Goal: Transaction & Acquisition: Purchase product/service

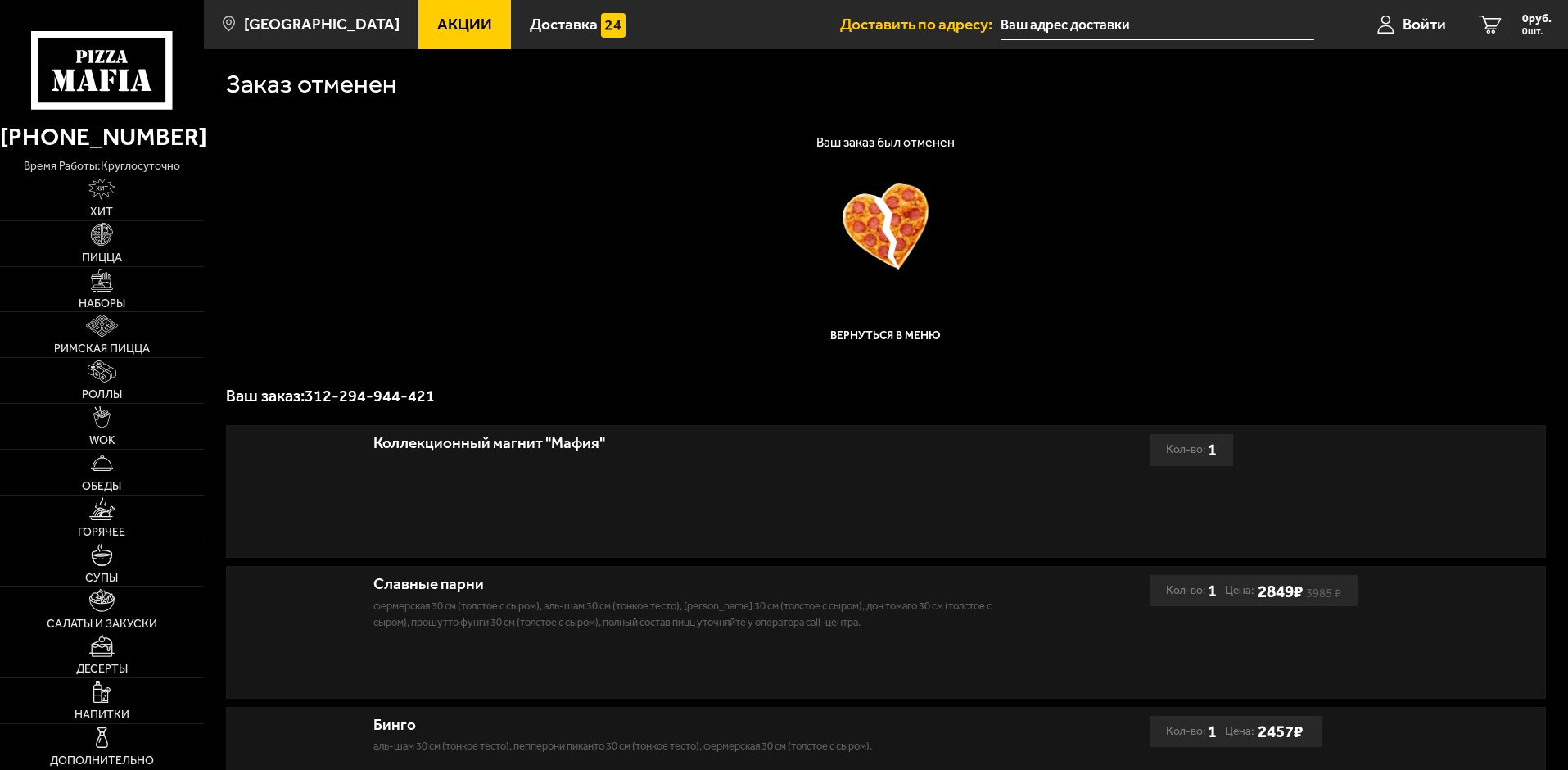
type input "[PERSON_NAME][STREET_ADDRESS]"
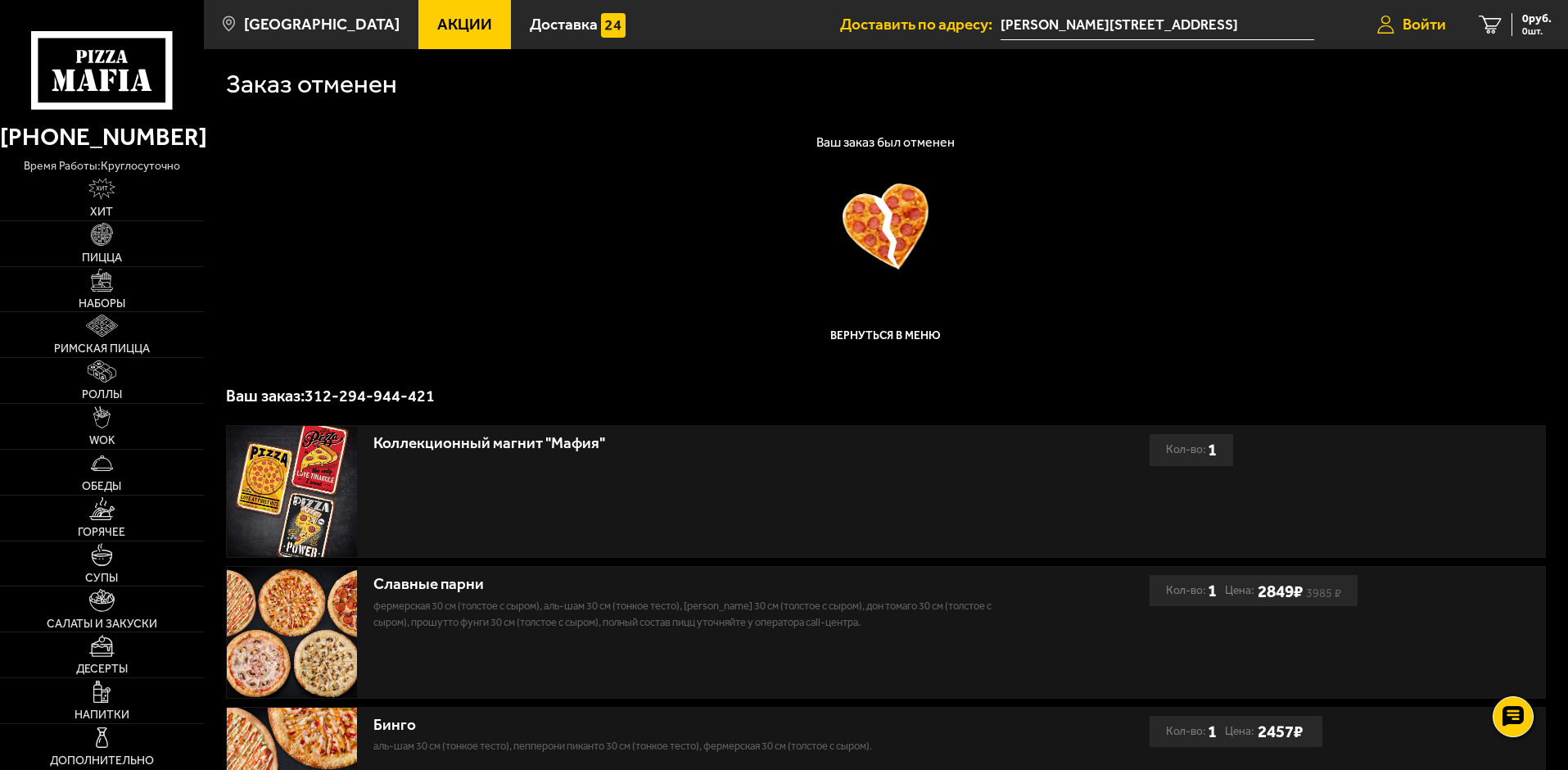
click at [1421, 27] on span "Войти" at bounding box center [1424, 25] width 43 height 16
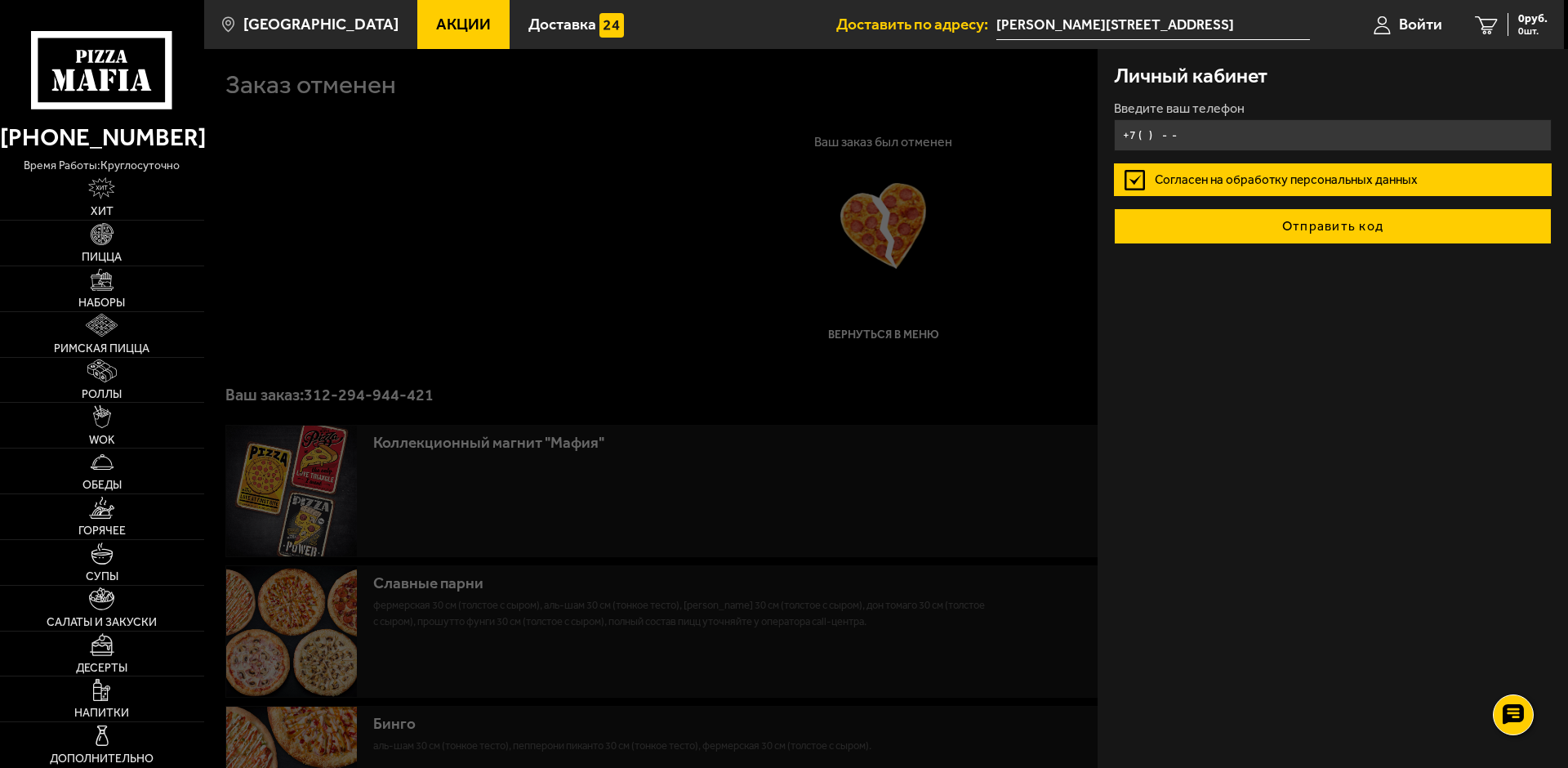
type input "+7 ( ) - -"
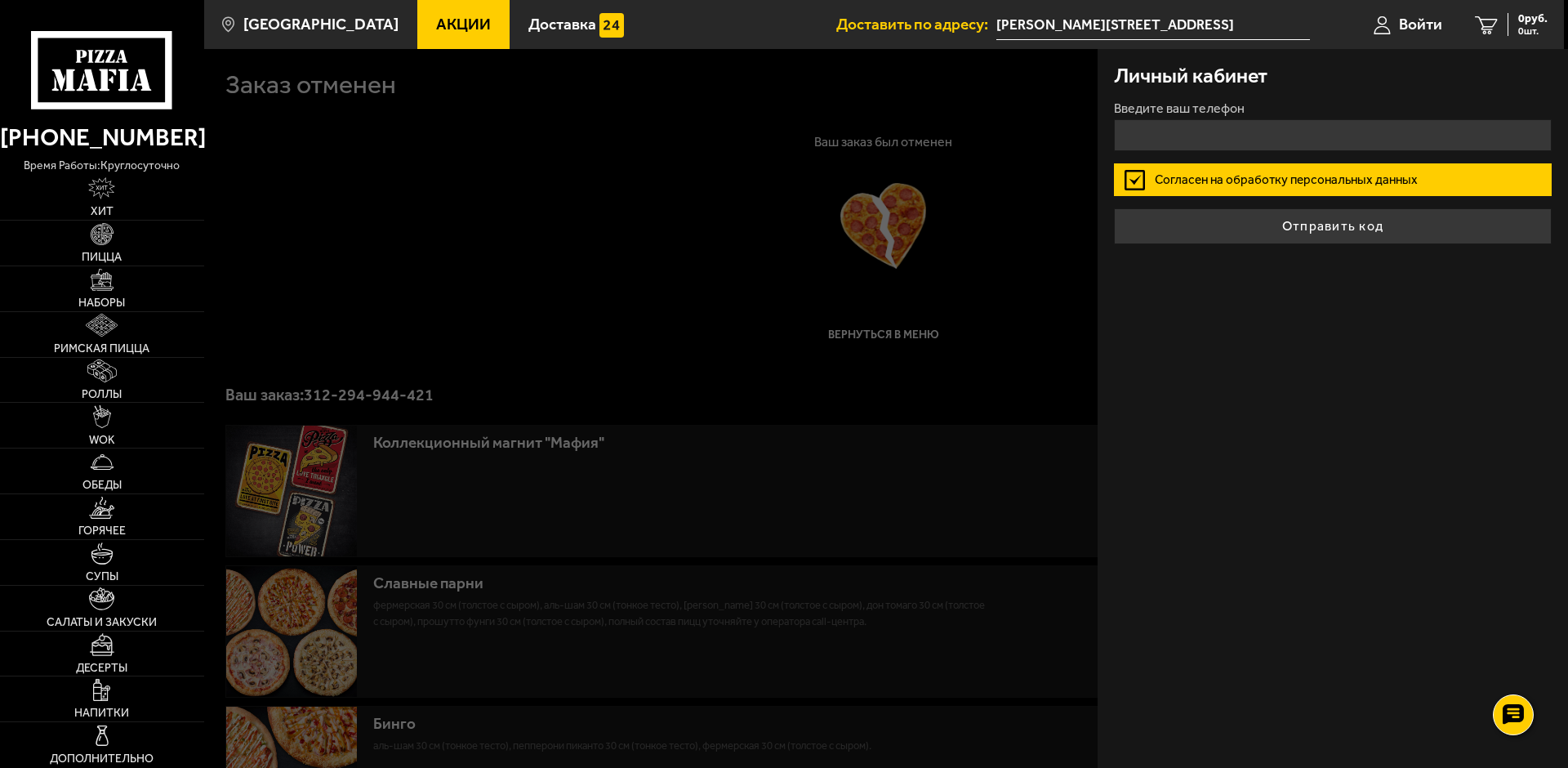
click at [1031, 322] on div at bounding box center [989, 433] width 1568 height 768
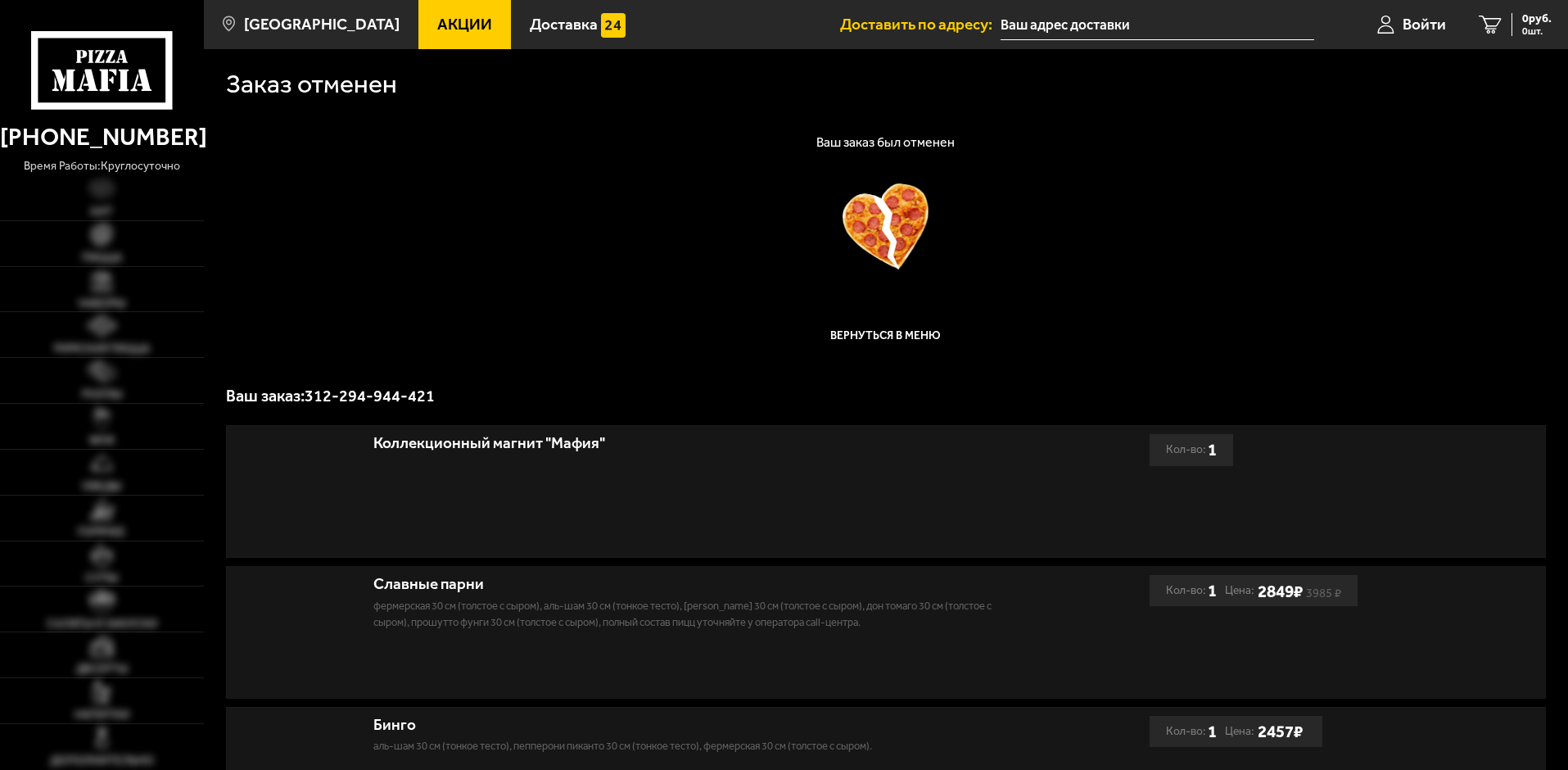
type input "[PERSON_NAME][STREET_ADDRESS]"
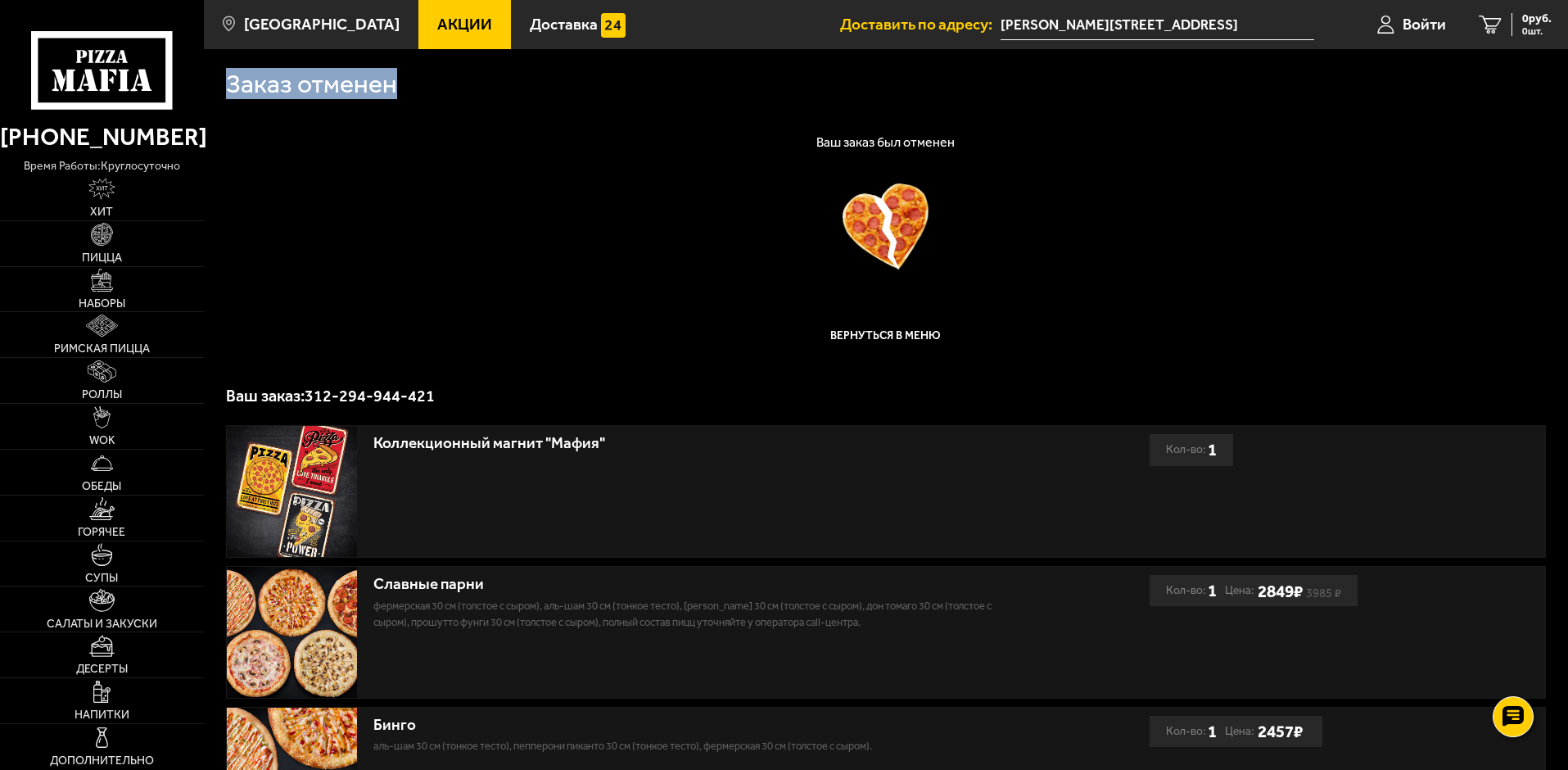
drag, startPoint x: 396, startPoint y: 88, endPoint x: 227, endPoint y: 91, distance: 169.0
click at [227, 91] on h1 "Заказ отменен" at bounding box center [312, 85] width 171 height 27
click at [91, 302] on span "Наборы" at bounding box center [102, 303] width 47 height 11
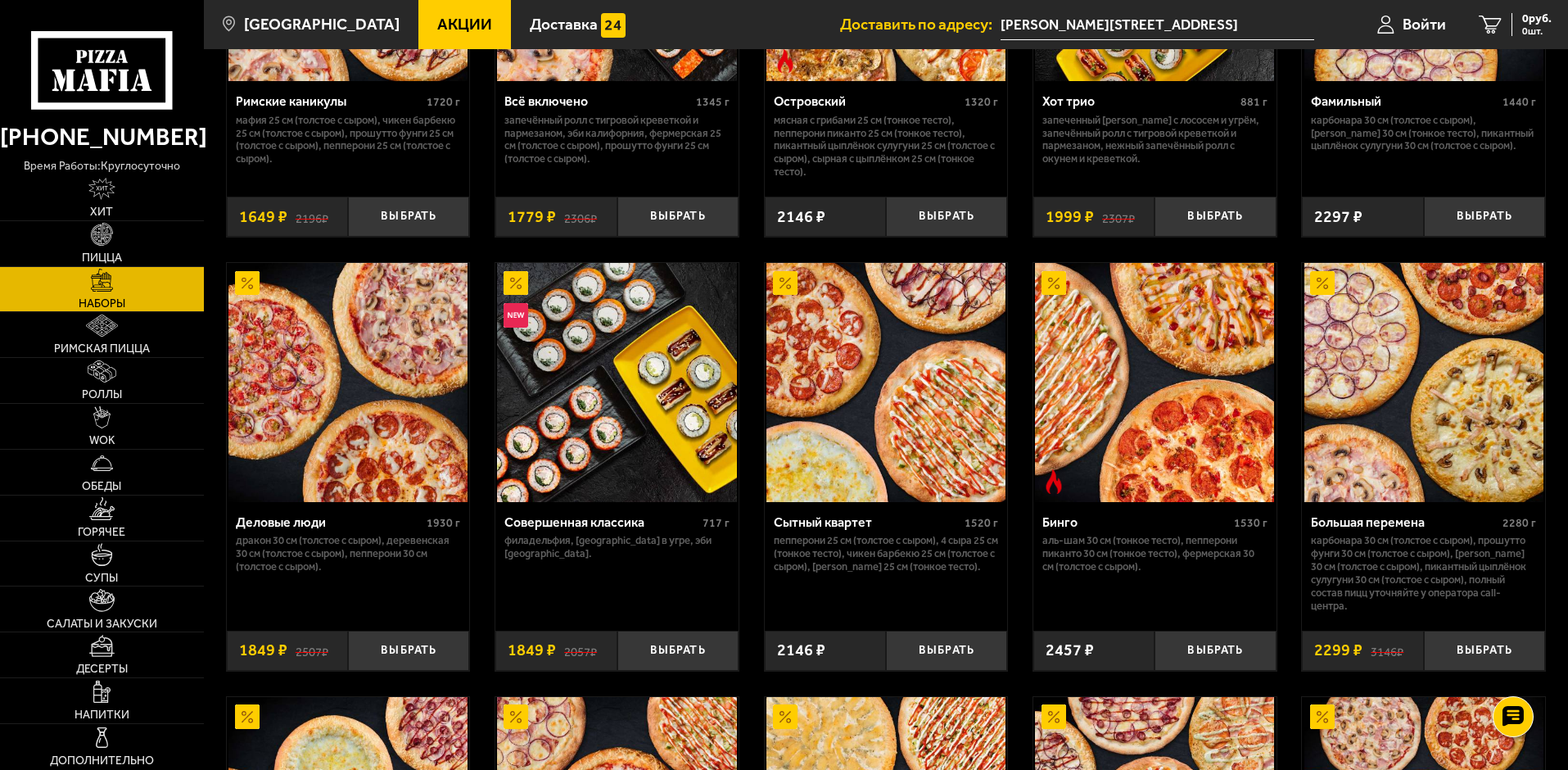
scroll to position [1556, 0]
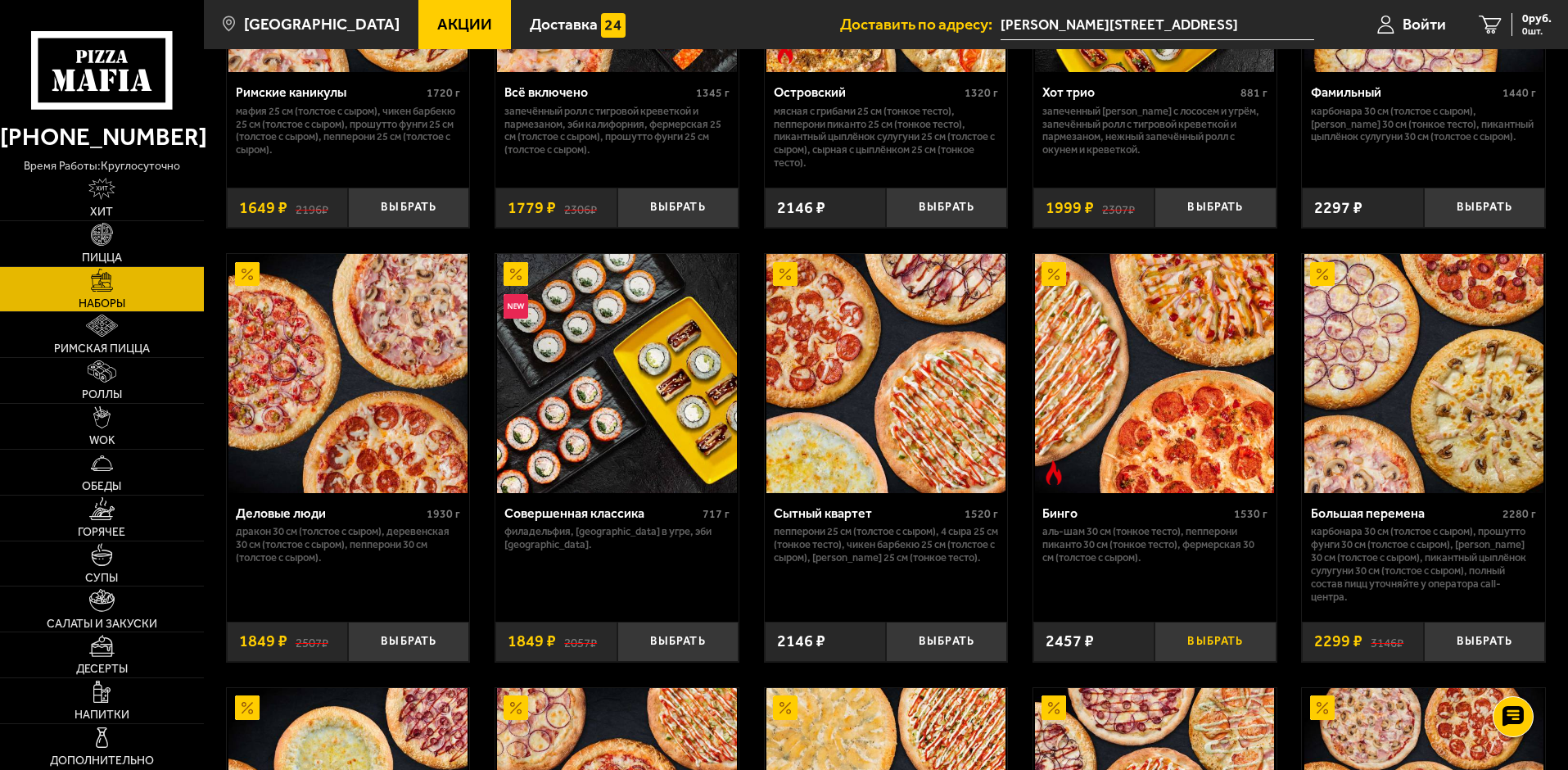
click at [1206, 642] on button "Выбрать" at bounding box center [1214, 641] width 121 height 40
click at [1516, 16] on span "2457 руб." at bounding box center [1527, 19] width 49 height 11
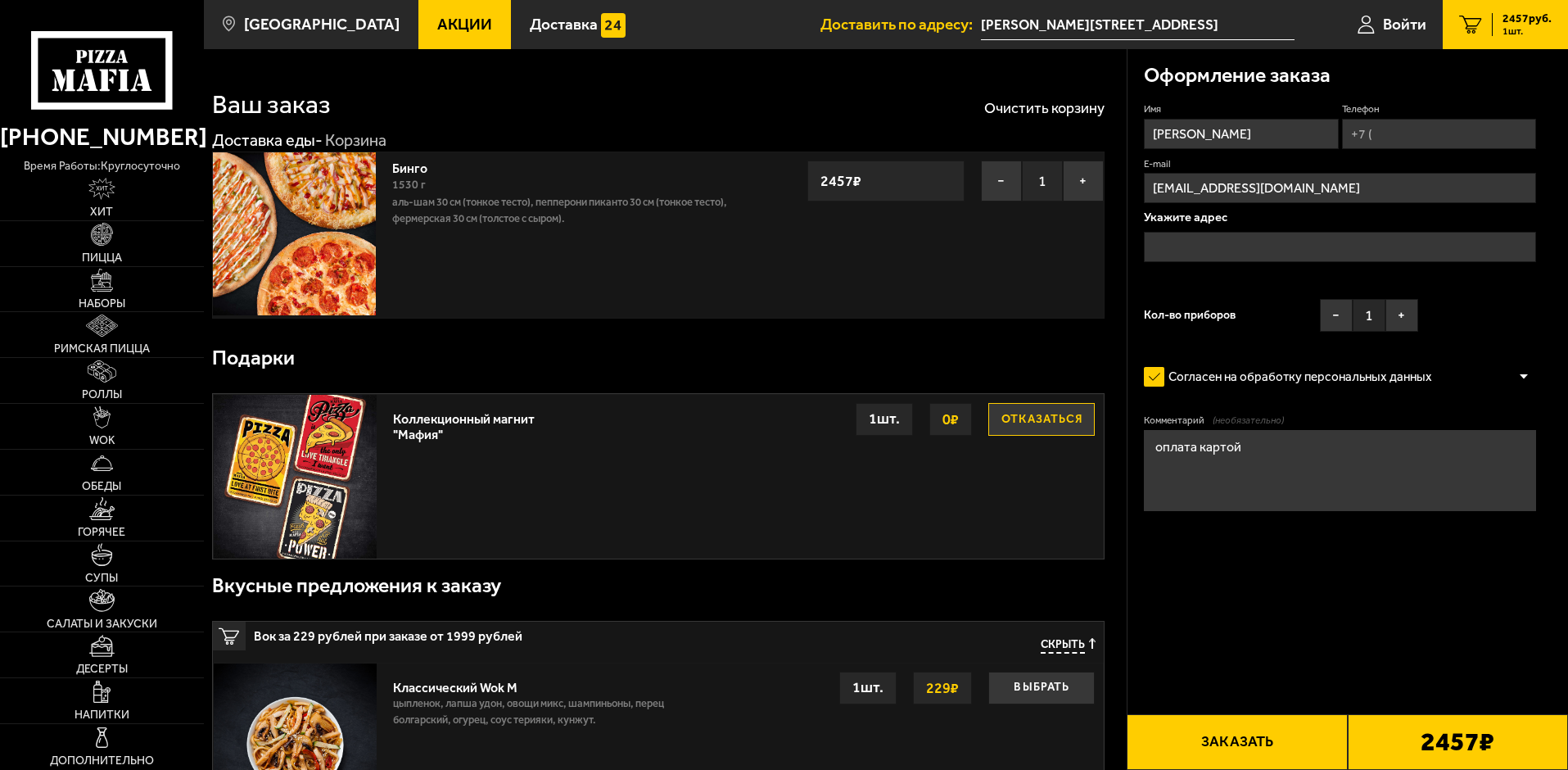
type input "[PERSON_NAME][STREET_ADDRESS]"
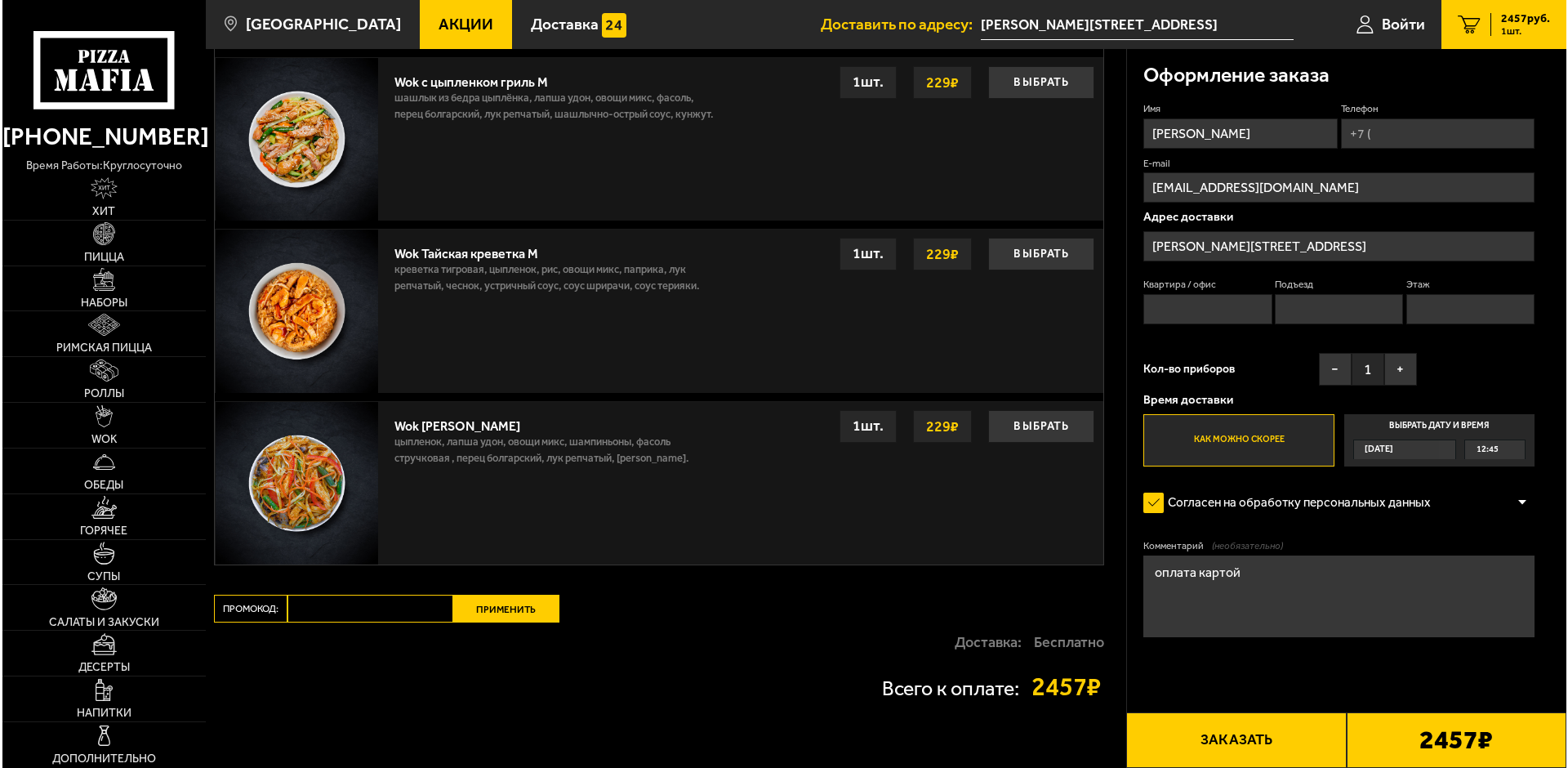
scroll to position [898, 0]
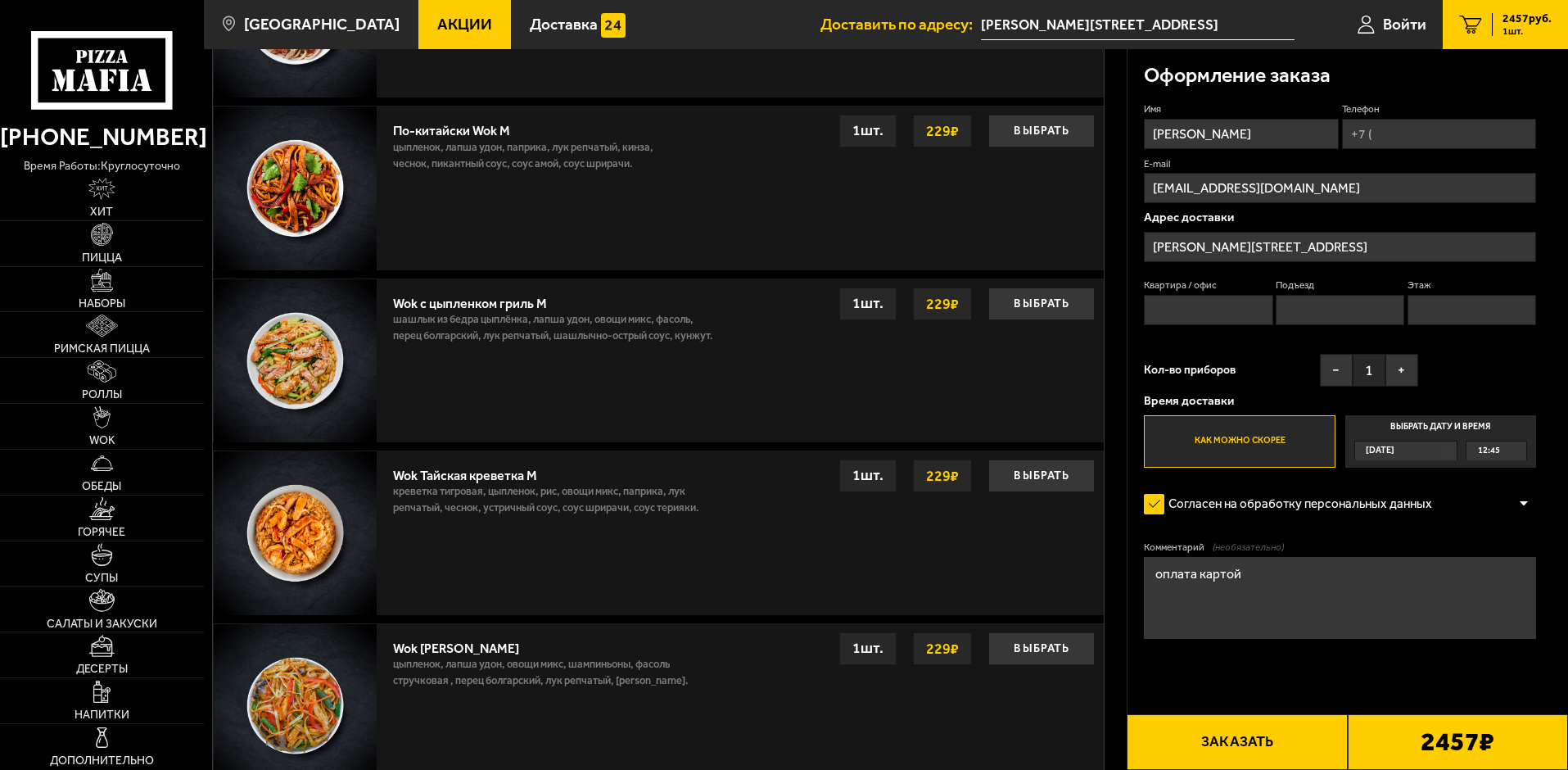
click at [1233, 305] on input "Квартира / офис" at bounding box center [1207, 309] width 128 height 30
type input "офис 2"
type input "+7 (911) 188-90-59"
type input "нет"
type input "1"
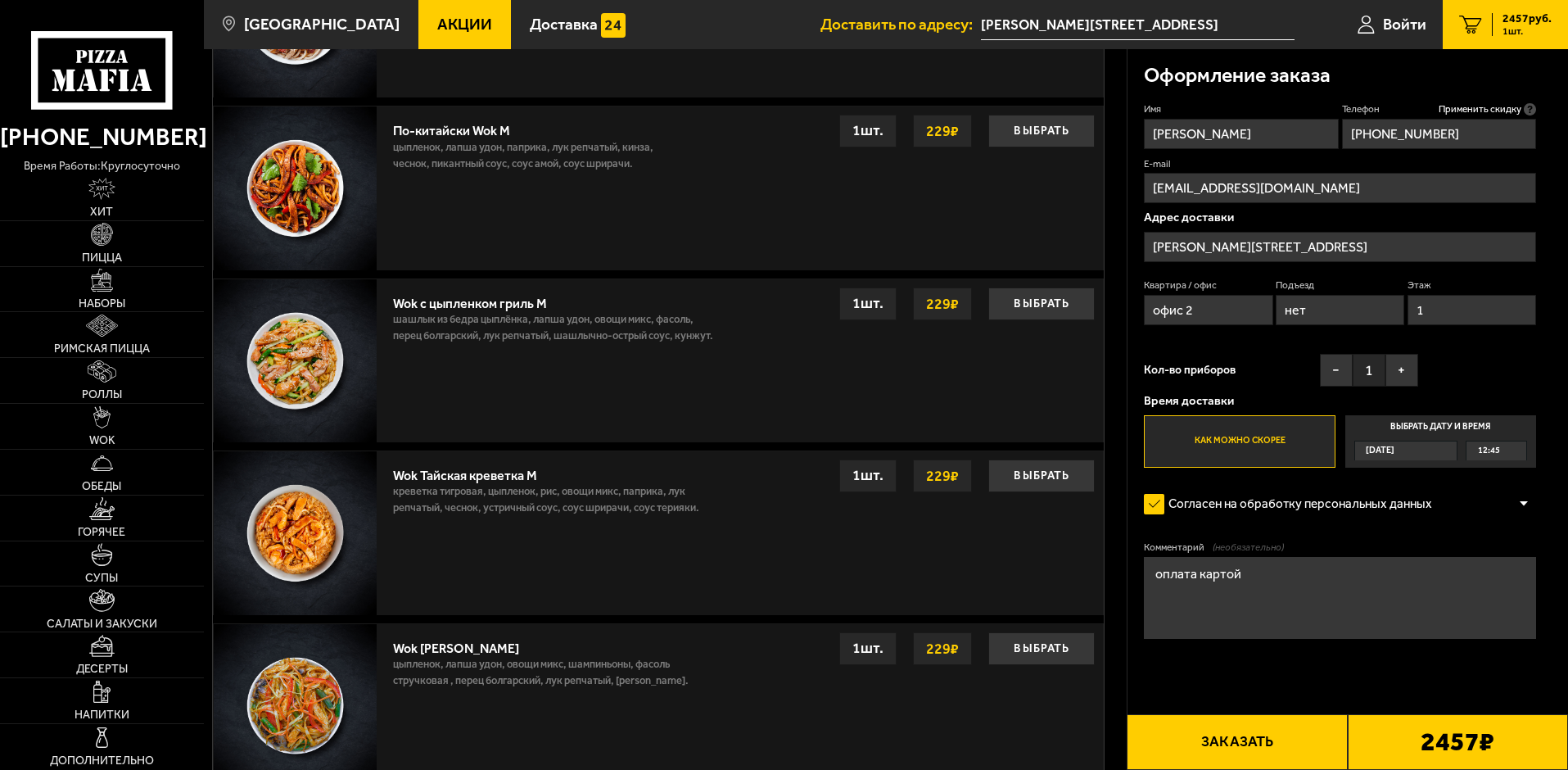
drag, startPoint x: 1488, startPoint y: 131, endPoint x: 1322, endPoint y: 133, distance: 166.0
click at [1322, 133] on div "Имя Татьяна Телефон Применить скидку Вы будете зарегистрированы автоматически. …" at bounding box center [1340, 285] width 392 height 365
drag, startPoint x: 1374, startPoint y: 130, endPoint x: 1406, endPoint y: 132, distance: 32.1
click at [1374, 130] on input "+7 (791) 198-69-10" at bounding box center [1439, 133] width 194 height 30
click at [1469, 129] on input "+7 (911) 986-91-0" at bounding box center [1439, 133] width 194 height 30
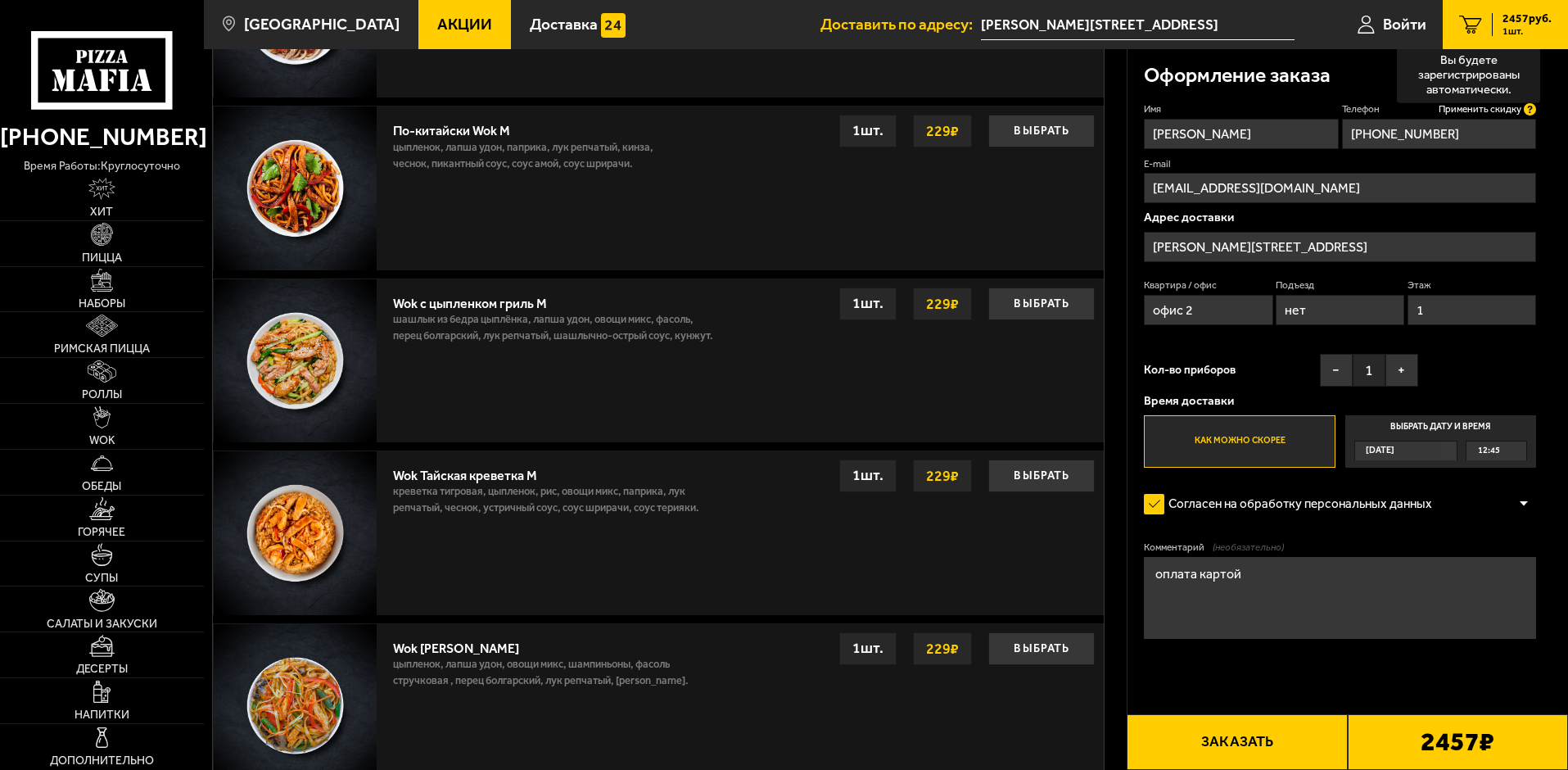
type input "+7 (911) 986-91-05"
click at [1527, 73] on p "Вы будете зарегистрированы автоматически." at bounding box center [1469, 75] width 127 height 44
click at [1527, 118] on input "+7 (911) 986-91-05" at bounding box center [1439, 133] width 194 height 30
click at [1553, 83] on div "Оформление заказа Имя Татьяна Телефон Применить скидку Вы будете зарегистрирова…" at bounding box center [1347, 392] width 441 height 685
click at [1218, 751] on button "Заказать" at bounding box center [1237, 742] width 220 height 56
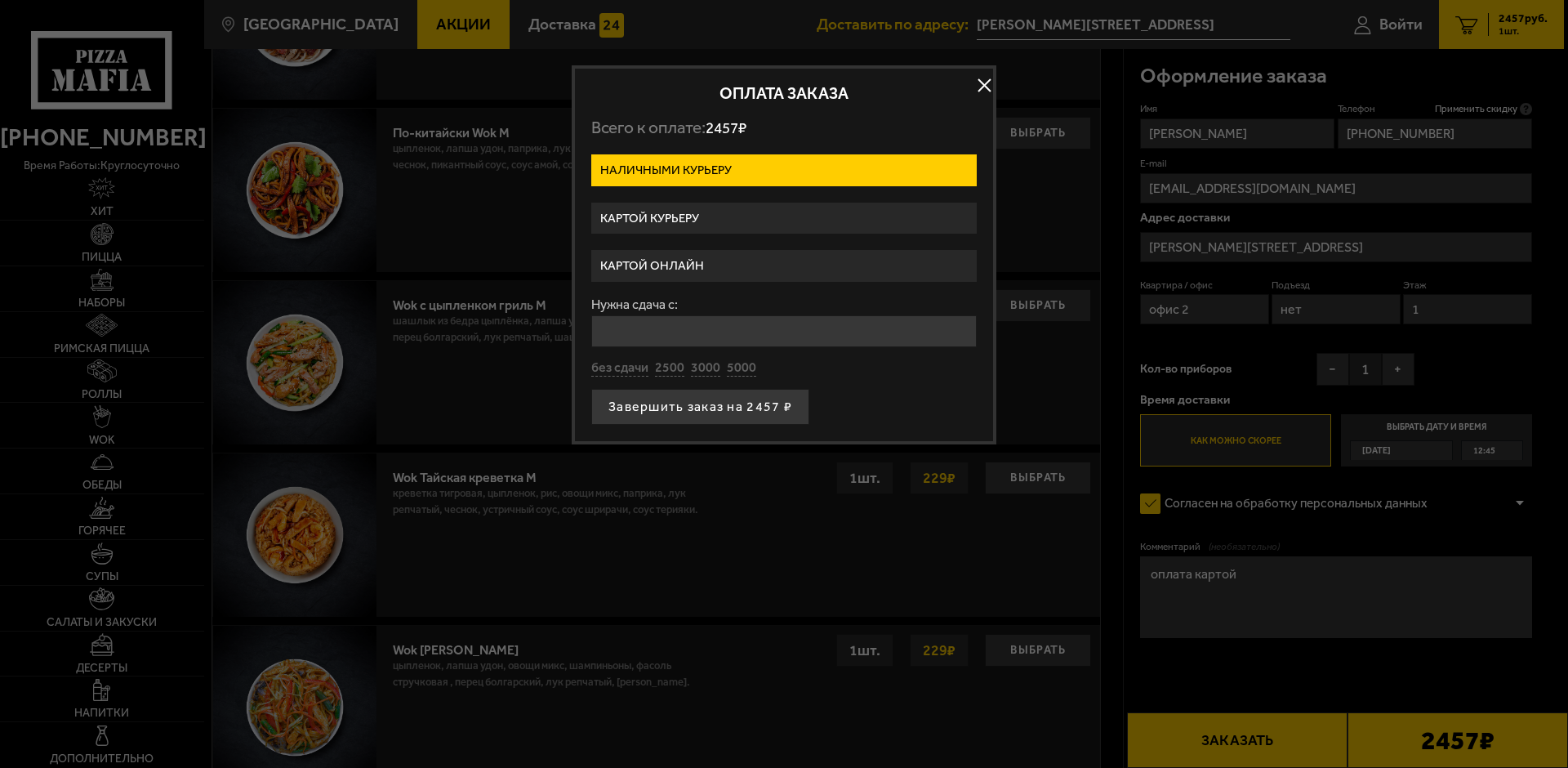
click at [686, 214] on label "Картой курьеру" at bounding box center [784, 219] width 385 height 32
click at [0, 0] on input "Картой курьеру" at bounding box center [0, 0] width 0 height 0
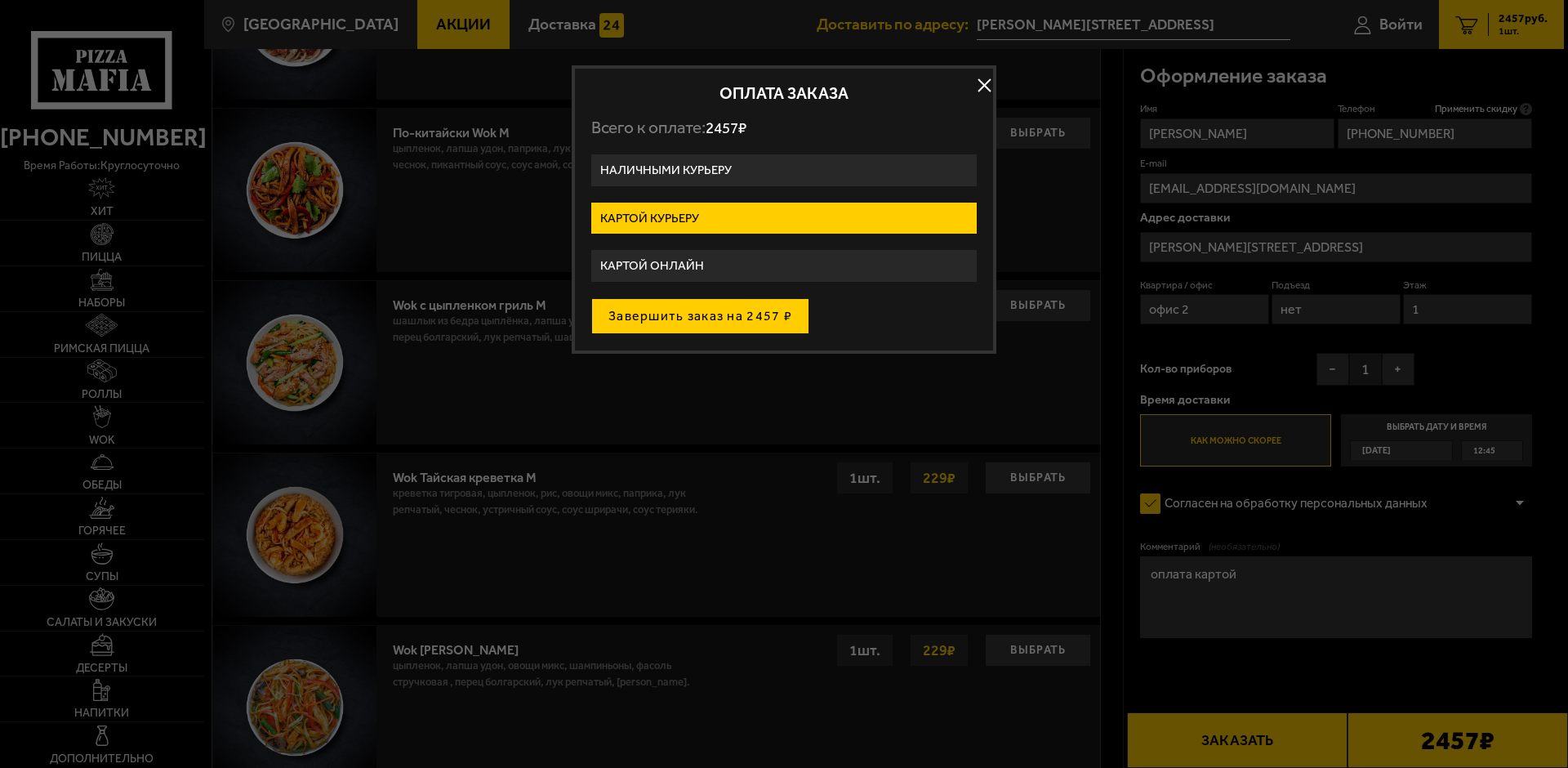
click at [735, 317] on button "Завершить заказ на 2457 ₽" at bounding box center [700, 316] width 218 height 36
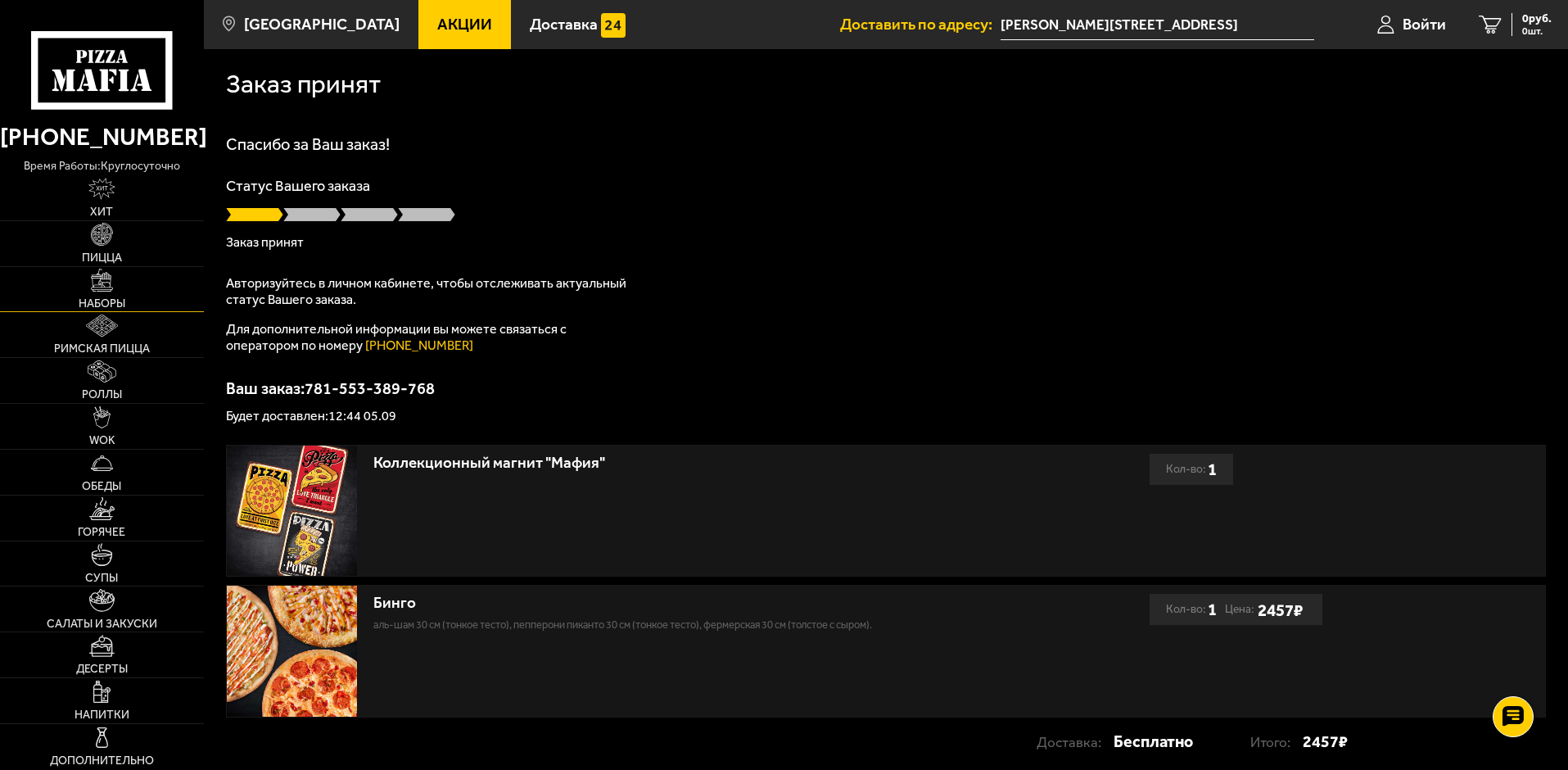
click at [107, 303] on span "Наборы" at bounding box center [102, 303] width 47 height 11
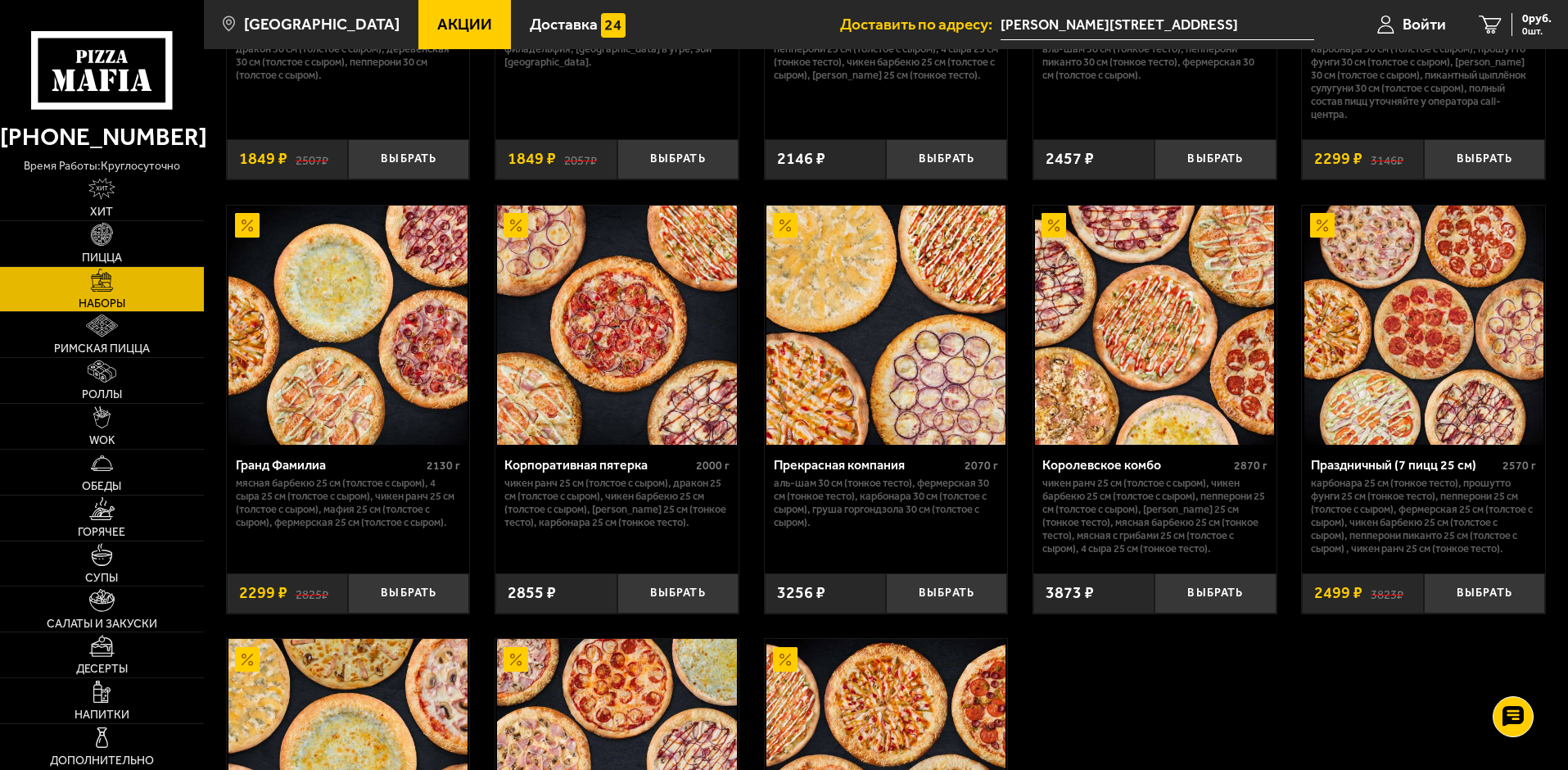
scroll to position [2293, 0]
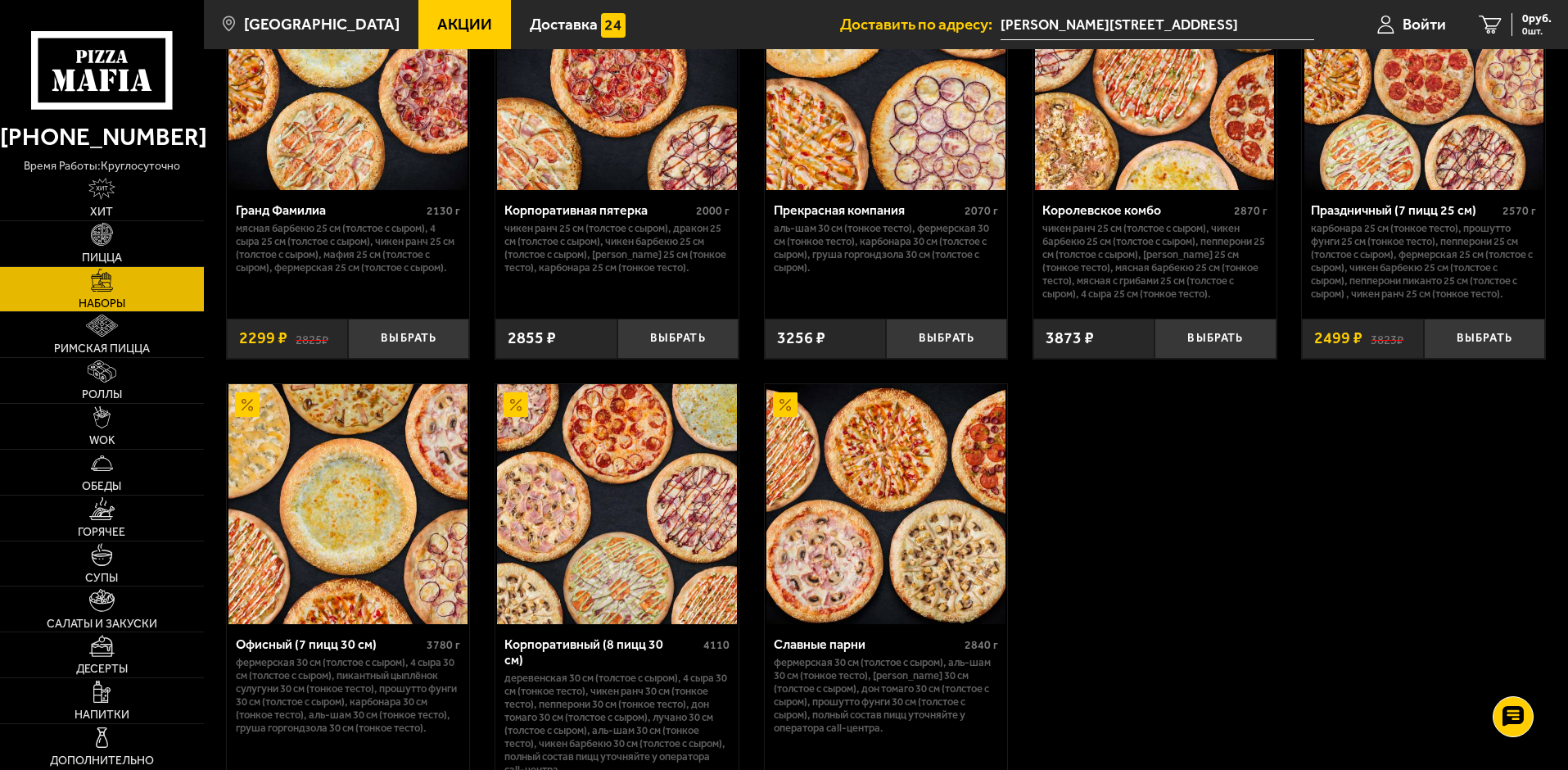
click at [897, 611] on img at bounding box center [886, 503] width 239 height 239
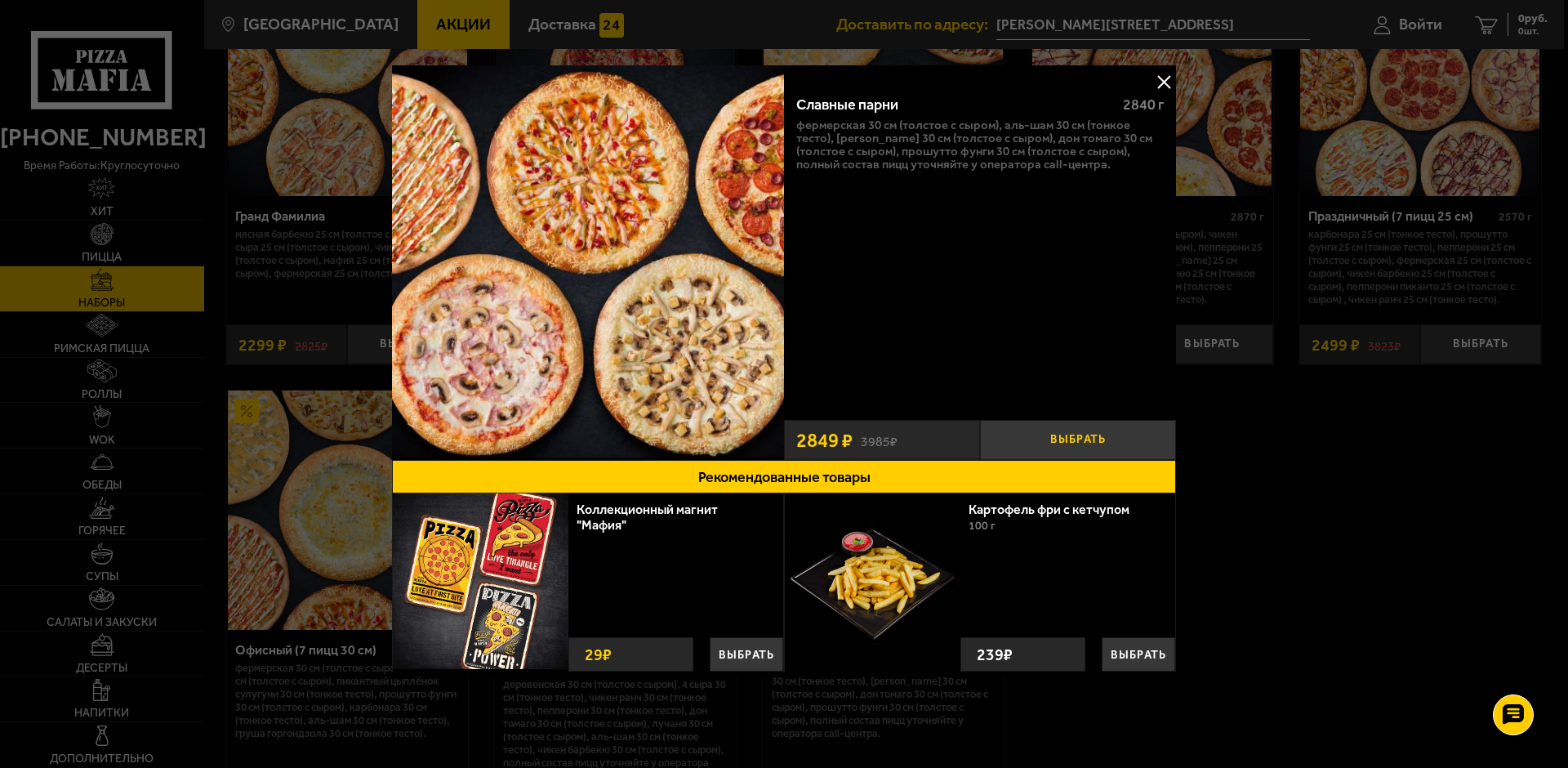
click at [1102, 440] on button "Выбрать" at bounding box center [1079, 439] width 196 height 40
click at [1370, 393] on div at bounding box center [784, 384] width 1568 height 768
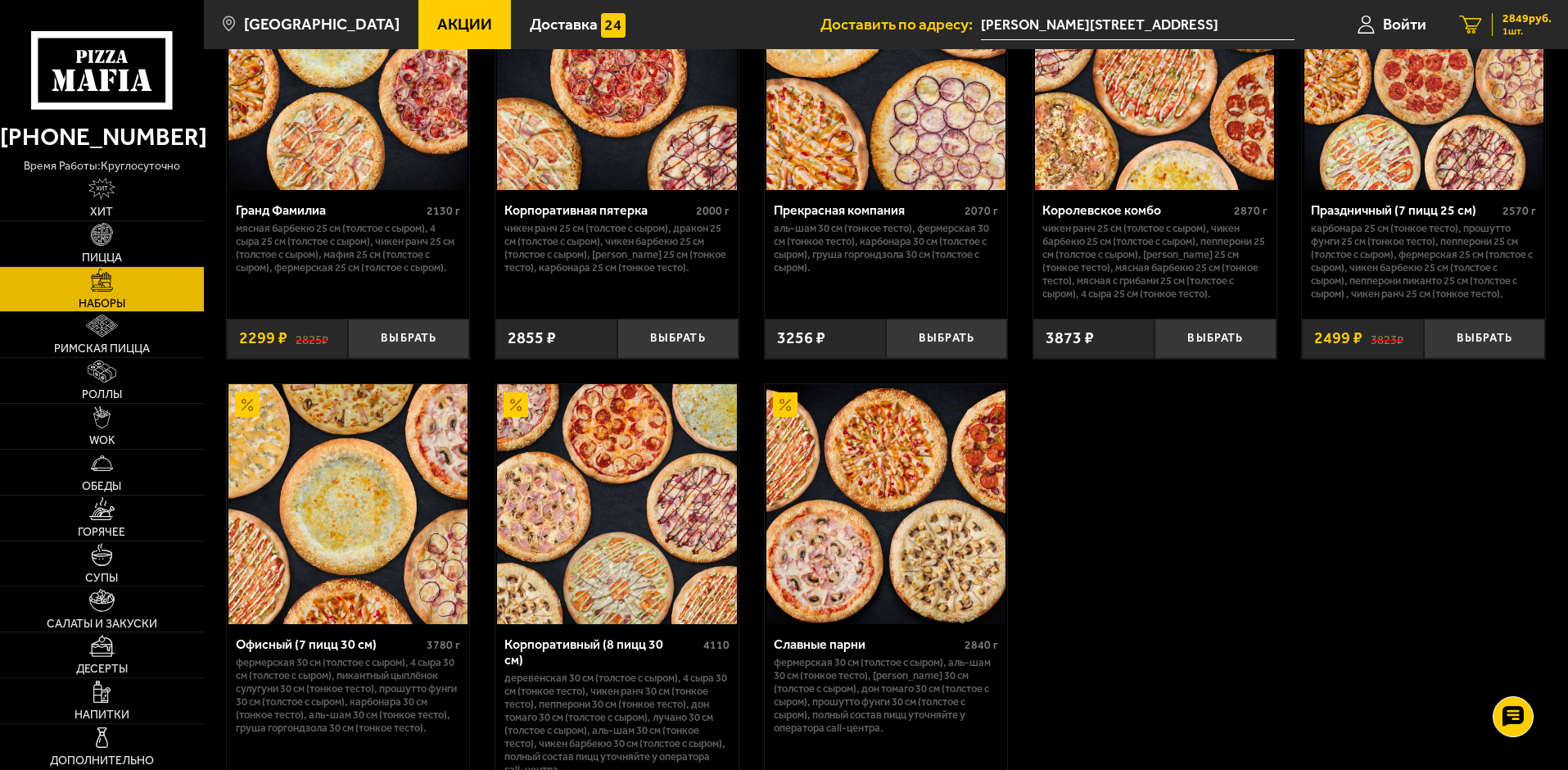
click at [1512, 20] on span "2849 руб." at bounding box center [1527, 19] width 49 height 11
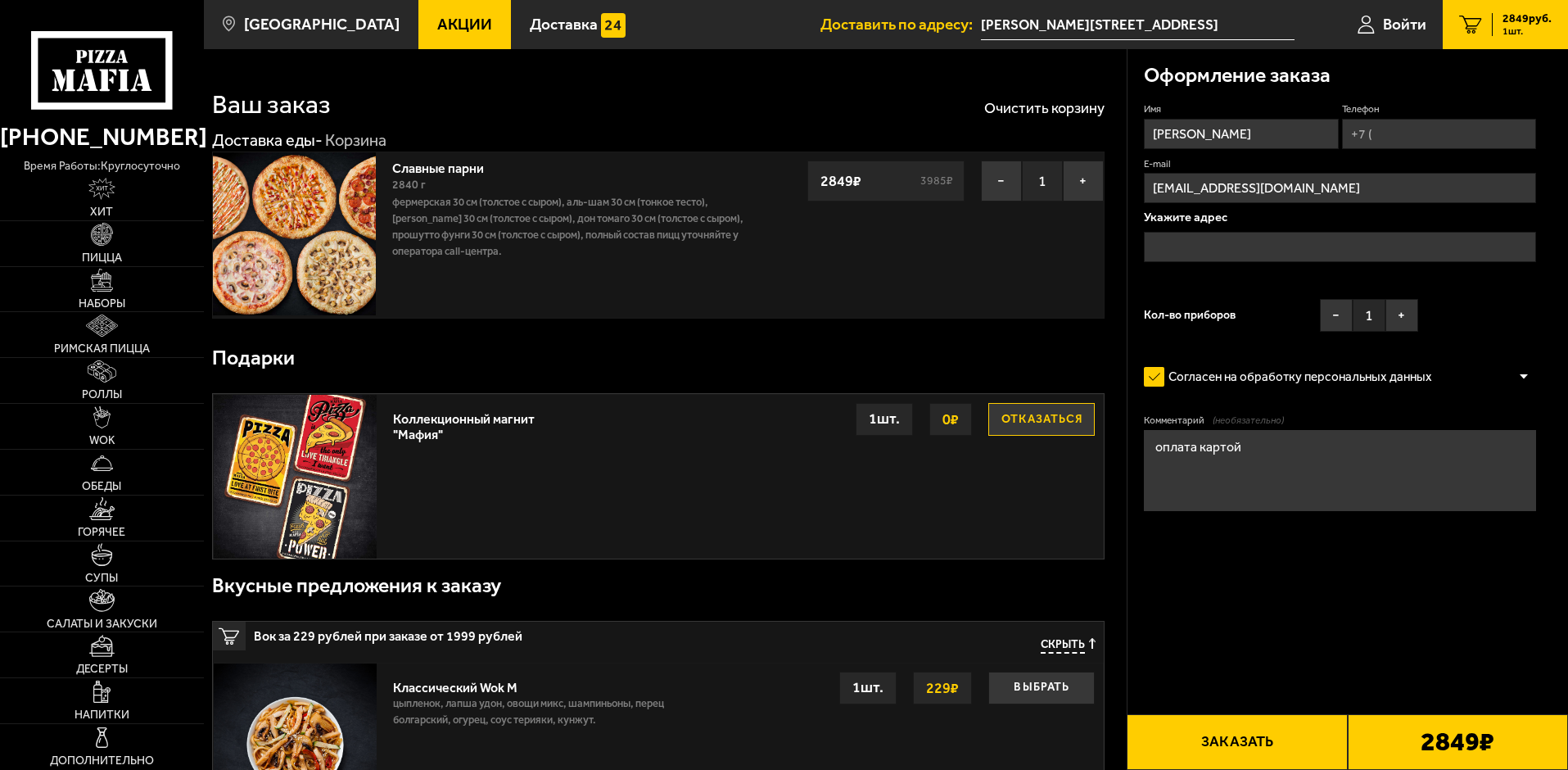
type input "[PERSON_NAME][STREET_ADDRESS]"
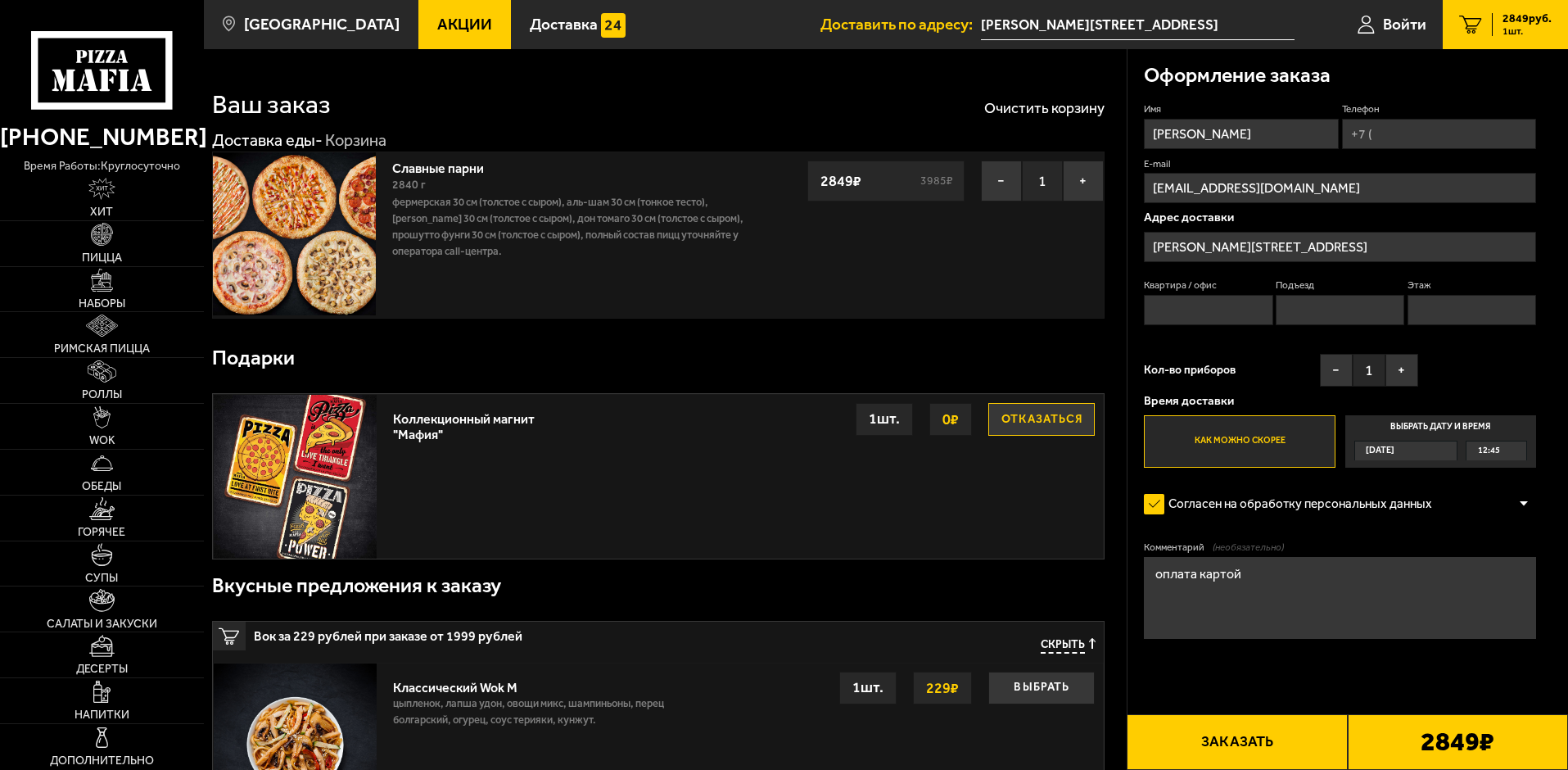
click at [1511, 452] on div "12:45" at bounding box center [1496, 450] width 60 height 19
click at [0, 0] on input "Выбрать дату и время Сегодня 12:45" at bounding box center [0, 0] width 0 height 0
click at [1382, 139] on input "Телефон" at bounding box center [1439, 133] width 194 height 30
type input "+7 (911) 986-91-05"
click at [1212, 313] on input "Квартира / офис" at bounding box center [1207, 309] width 128 height 30
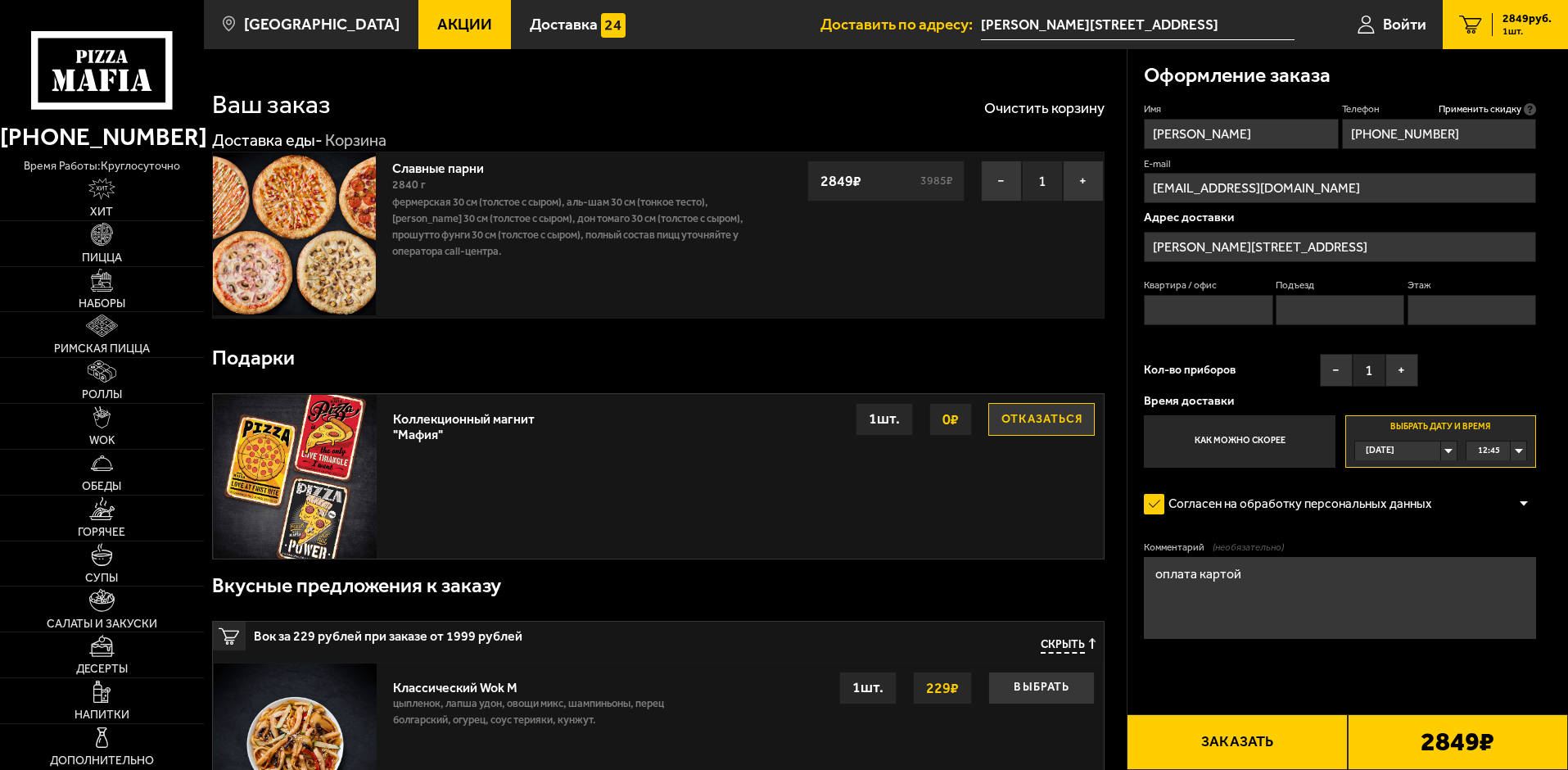
type input "офис 2"
type input "нет"
type input "1"
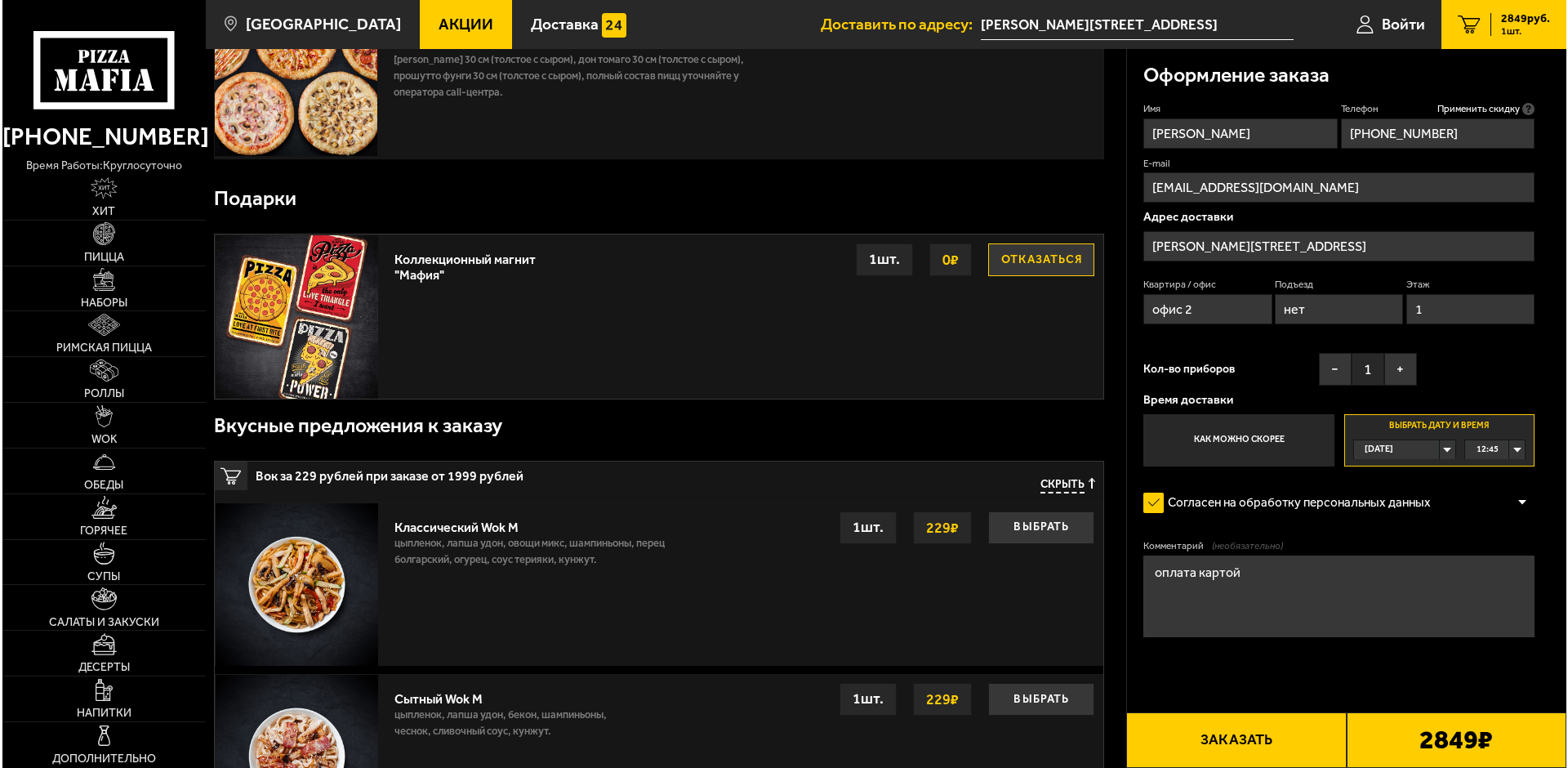
scroll to position [163, 0]
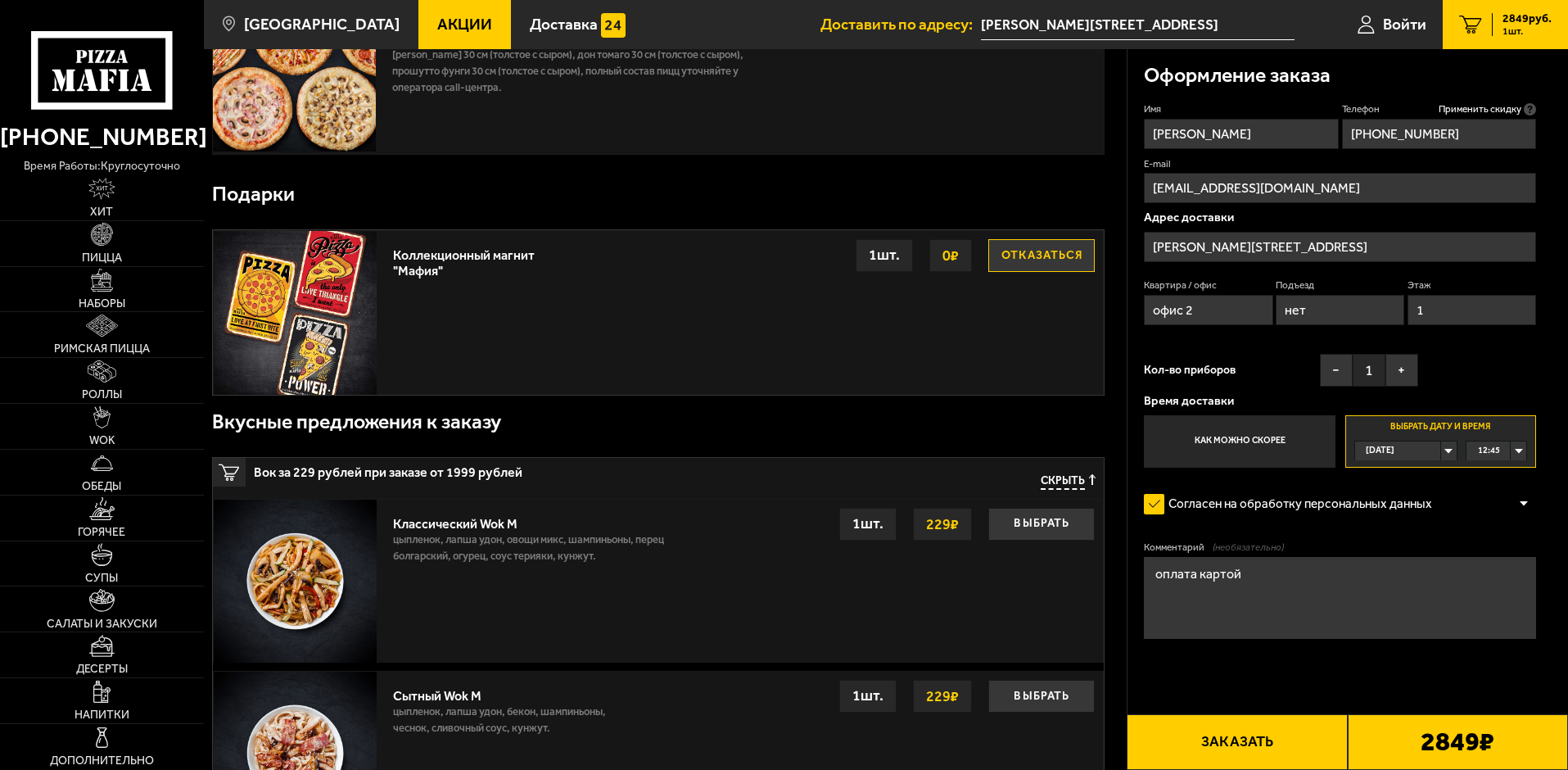
click at [1293, 751] on button "Заказать" at bounding box center [1237, 742] width 220 height 56
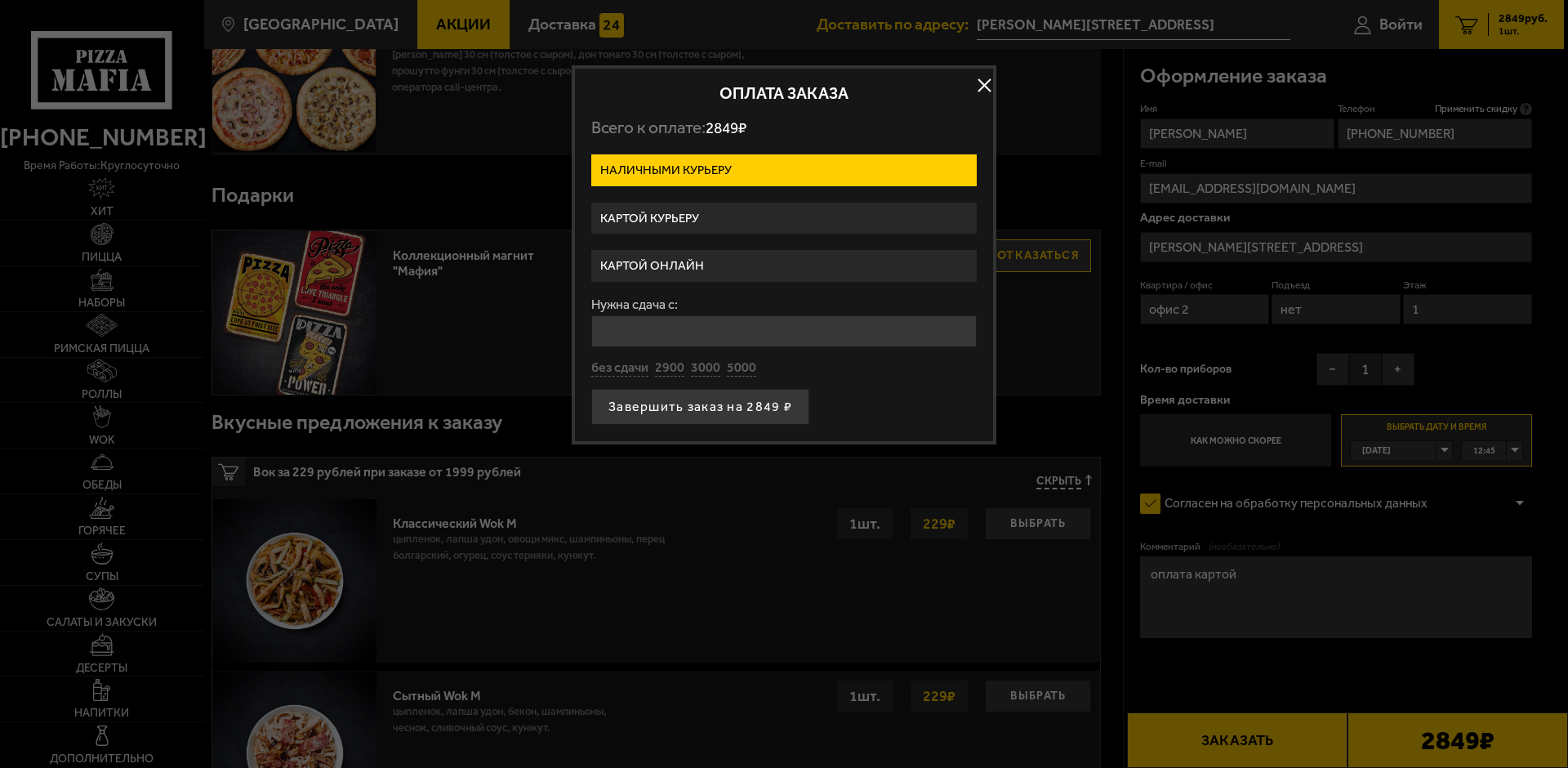
click at [699, 207] on label "Картой курьеру" at bounding box center [784, 219] width 385 height 32
click at [0, 0] on input "Картой курьеру" at bounding box center [0, 0] width 0 height 0
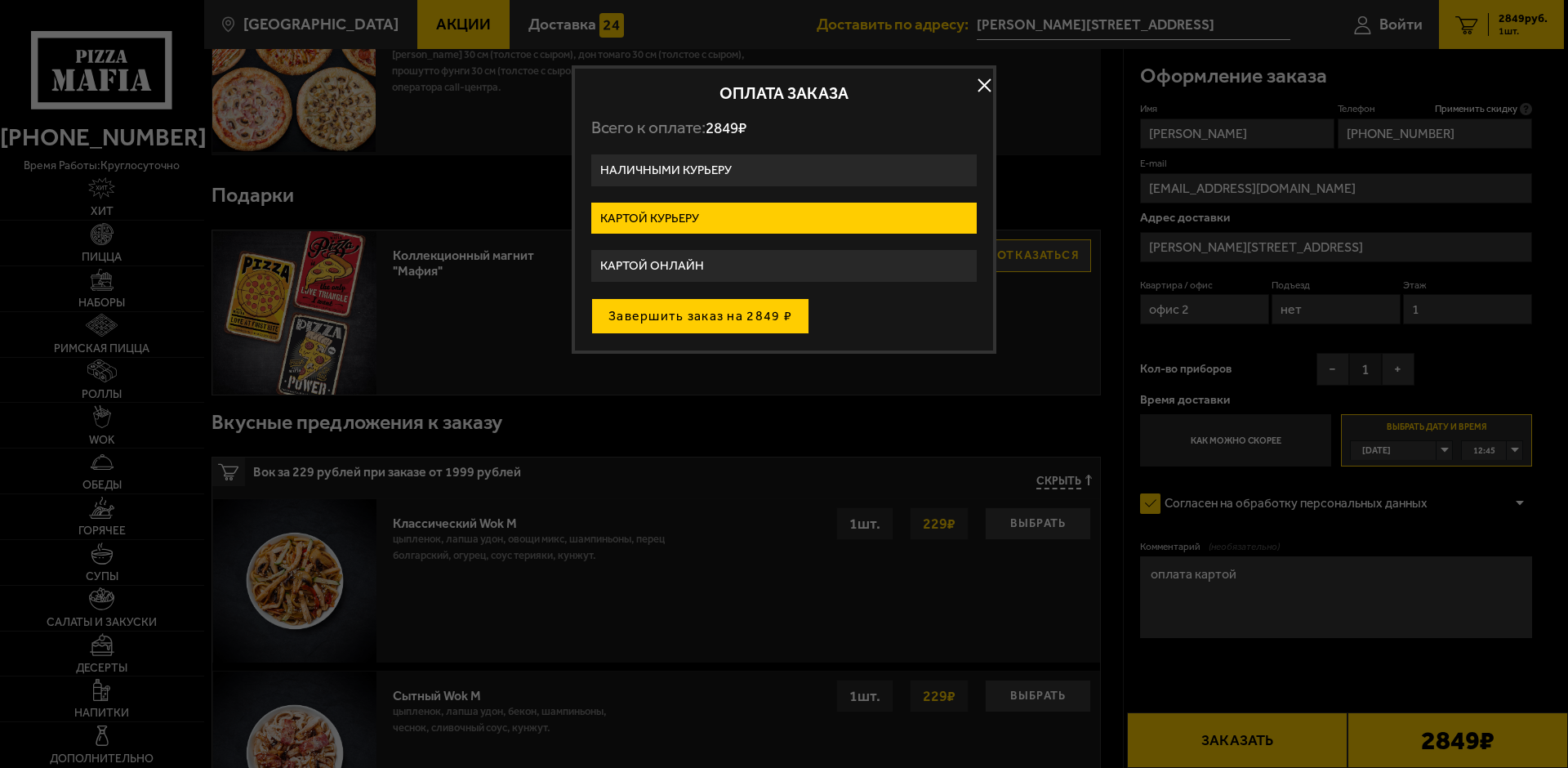
click at [726, 318] on button "Завершить заказ на 2849 ₽" at bounding box center [700, 316] width 218 height 36
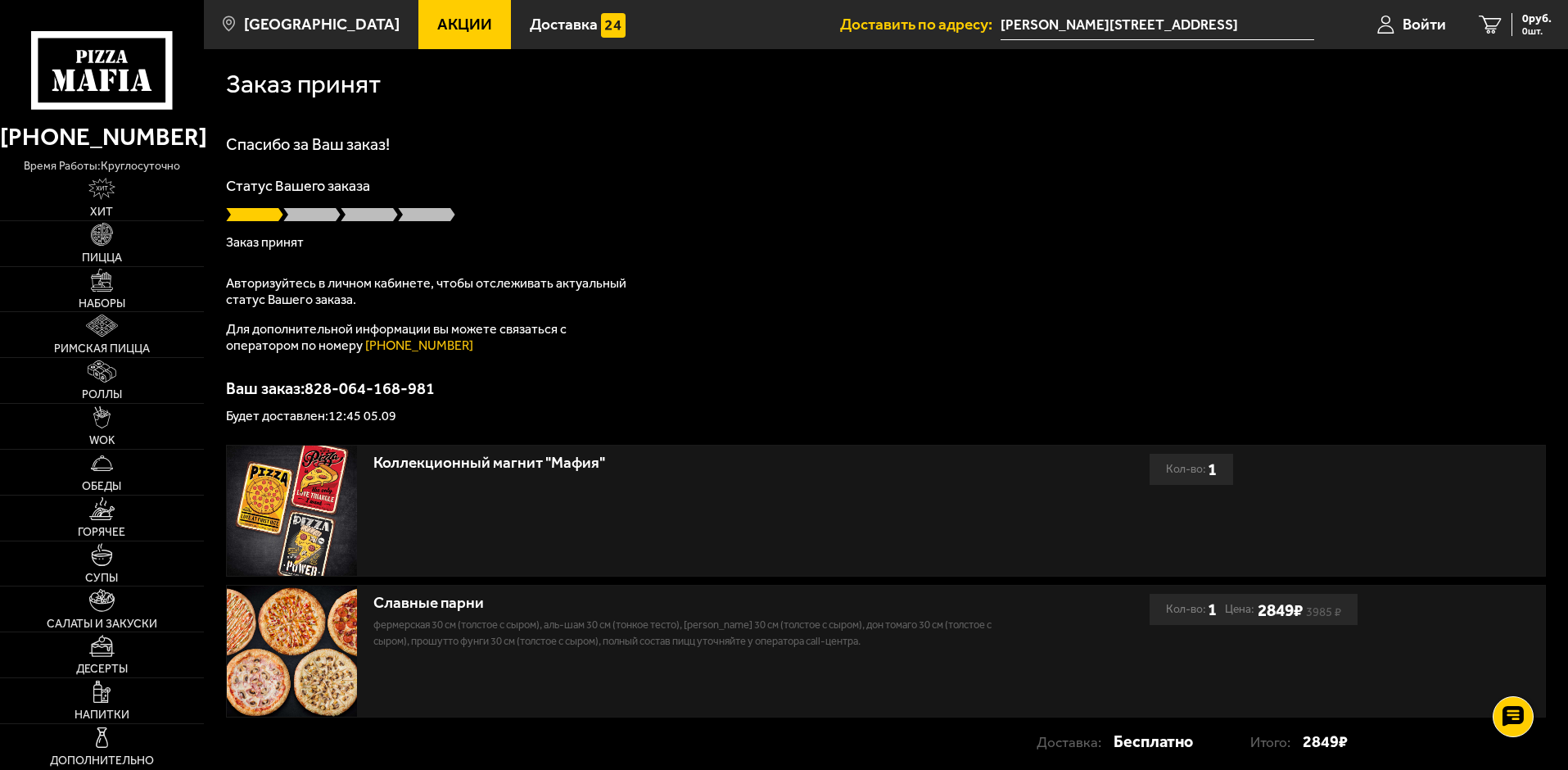
click at [898, 217] on div at bounding box center [886, 214] width 1320 height 17
